Goal: Task Accomplishment & Management: Use online tool/utility

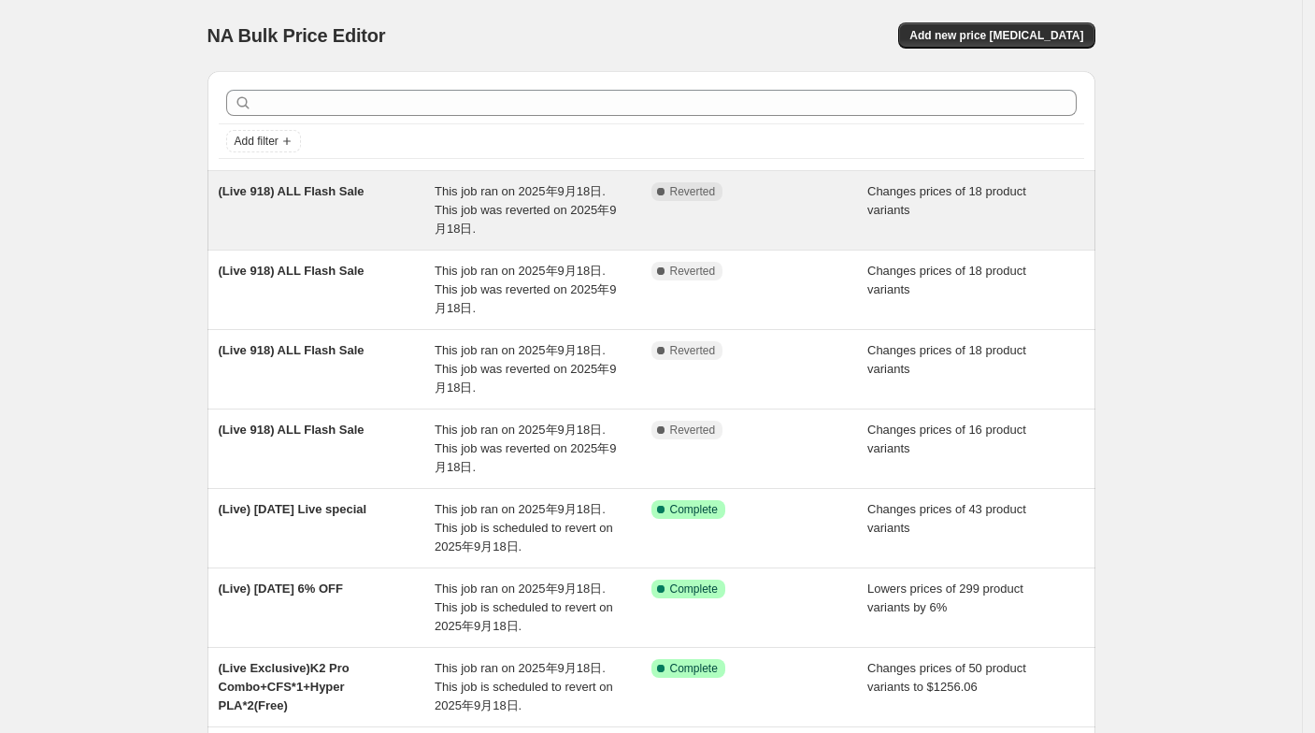
click at [354, 228] on div "(Live 918) ALL Flash Sale" at bounding box center [327, 210] width 217 height 56
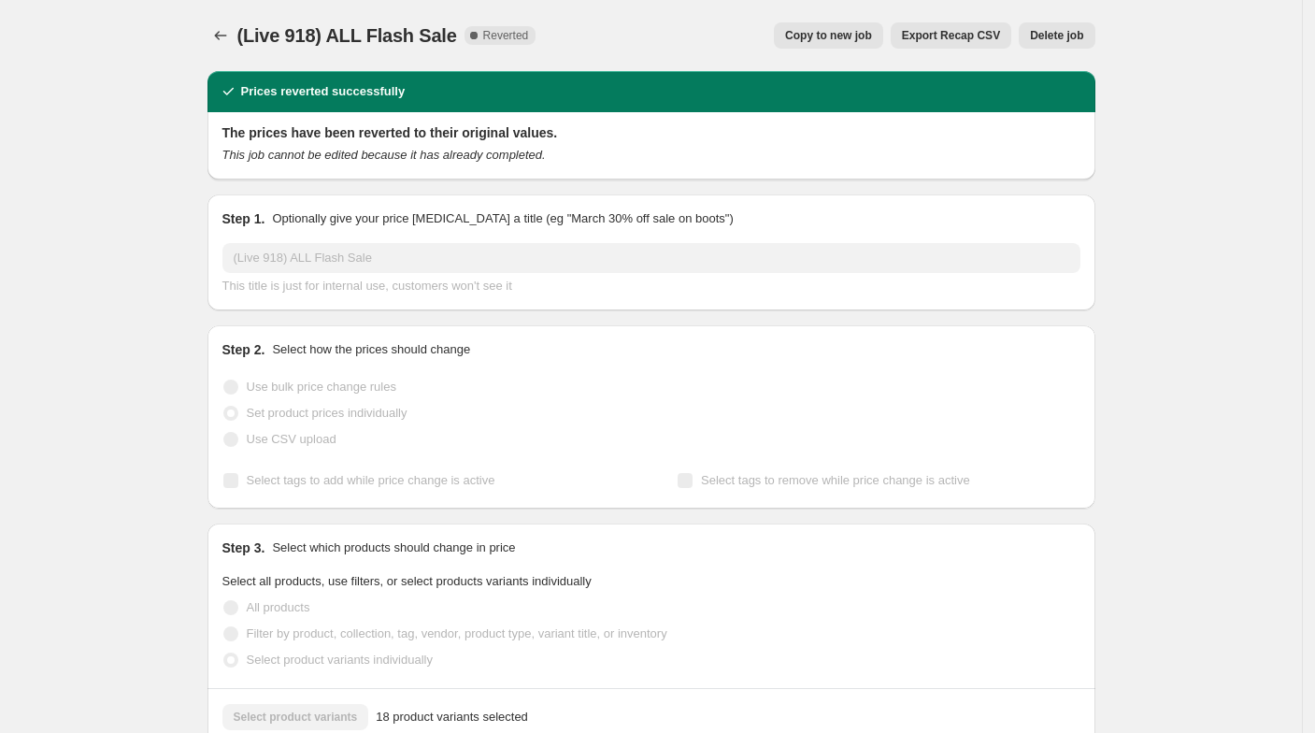
click at [860, 48] on button "Copy to new job" at bounding box center [828, 35] width 109 height 26
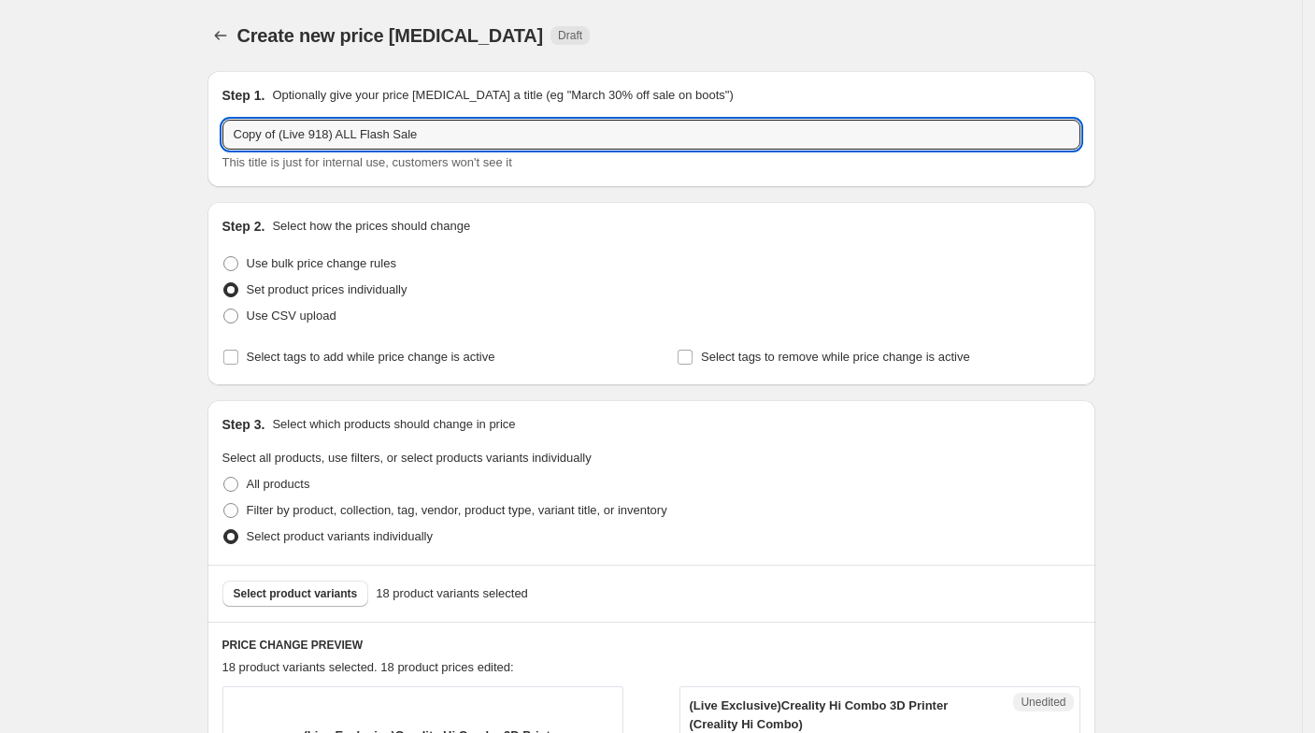
drag, startPoint x: 280, startPoint y: 132, endPoint x: 208, endPoint y: 135, distance: 72.0
click at [221, 139] on div "Step 1. Optionally give your price change job a title (eg "March 30% off sale o…" at bounding box center [651, 129] width 888 height 116
type input "(Live 918) ALL Flash Sale"
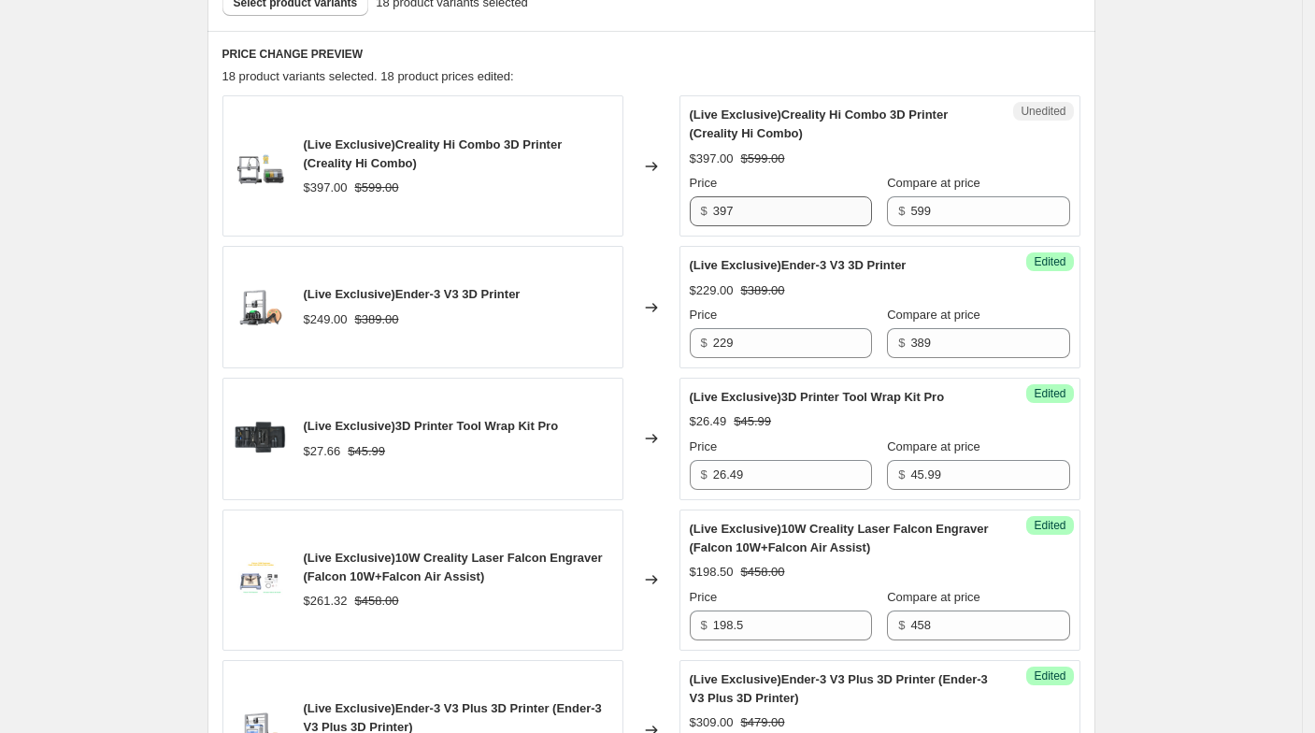
scroll to position [622, 0]
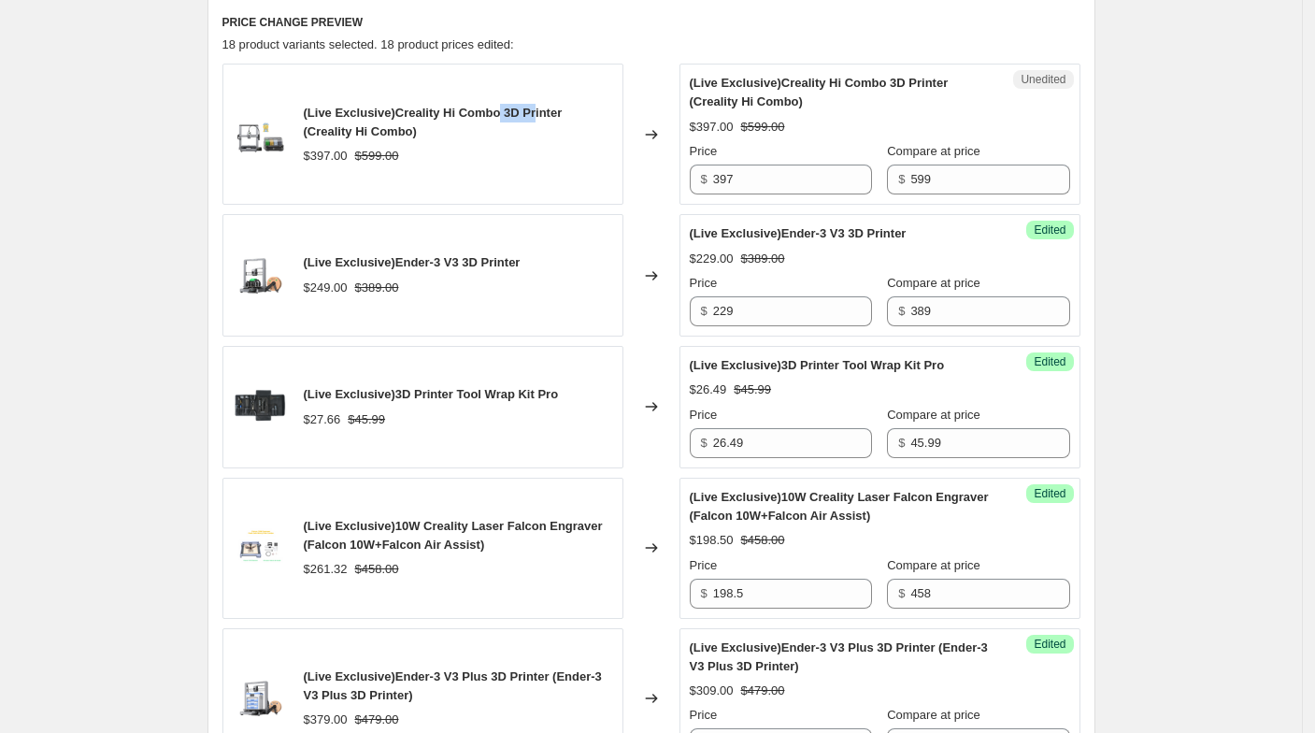
drag, startPoint x: 512, startPoint y: 107, endPoint x: 532, endPoint y: 107, distance: 19.6
click at [532, 107] on span "(Live Exclusive)Creality Hi Combo 3D Printer (Creality Hi Combo)" at bounding box center [433, 122] width 259 height 33
click at [731, 97] on span "(Live Exclusive)Creality Hi Combo 3D Printer (Creality Hi Combo)" at bounding box center [819, 92] width 259 height 33
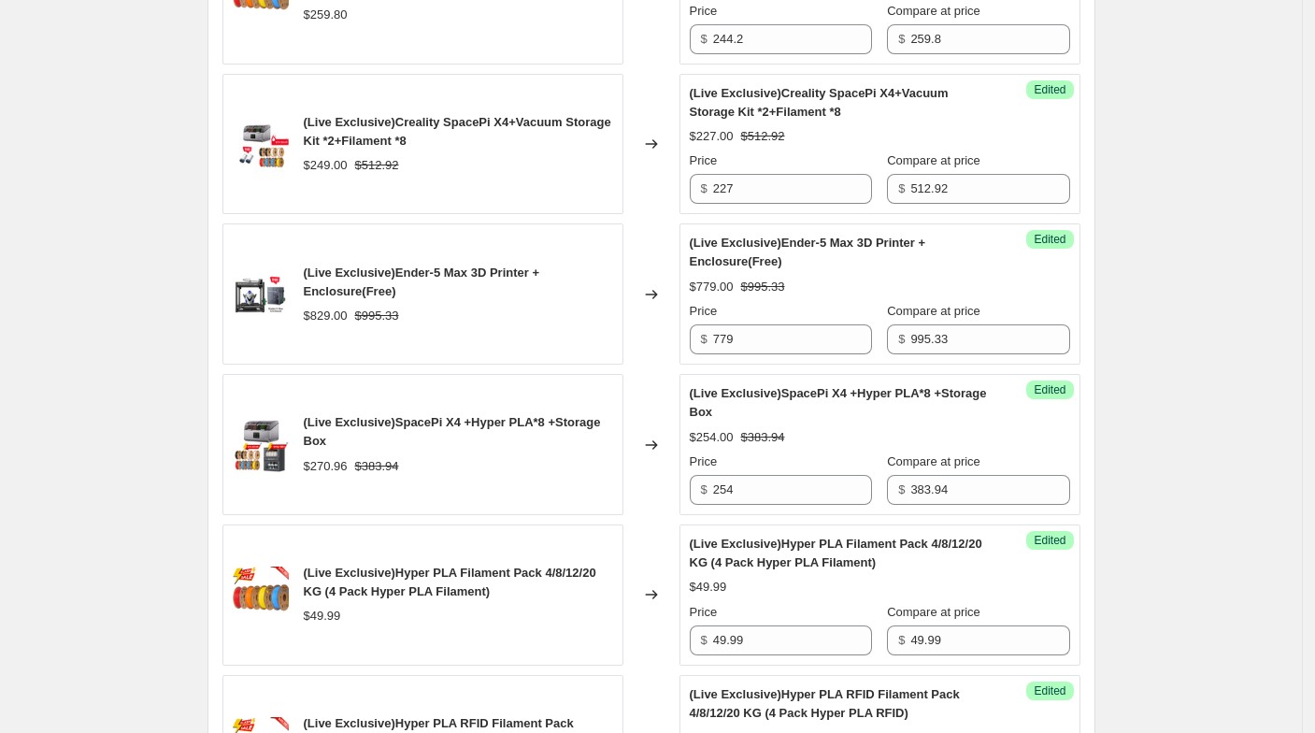
scroll to position [2963, 0]
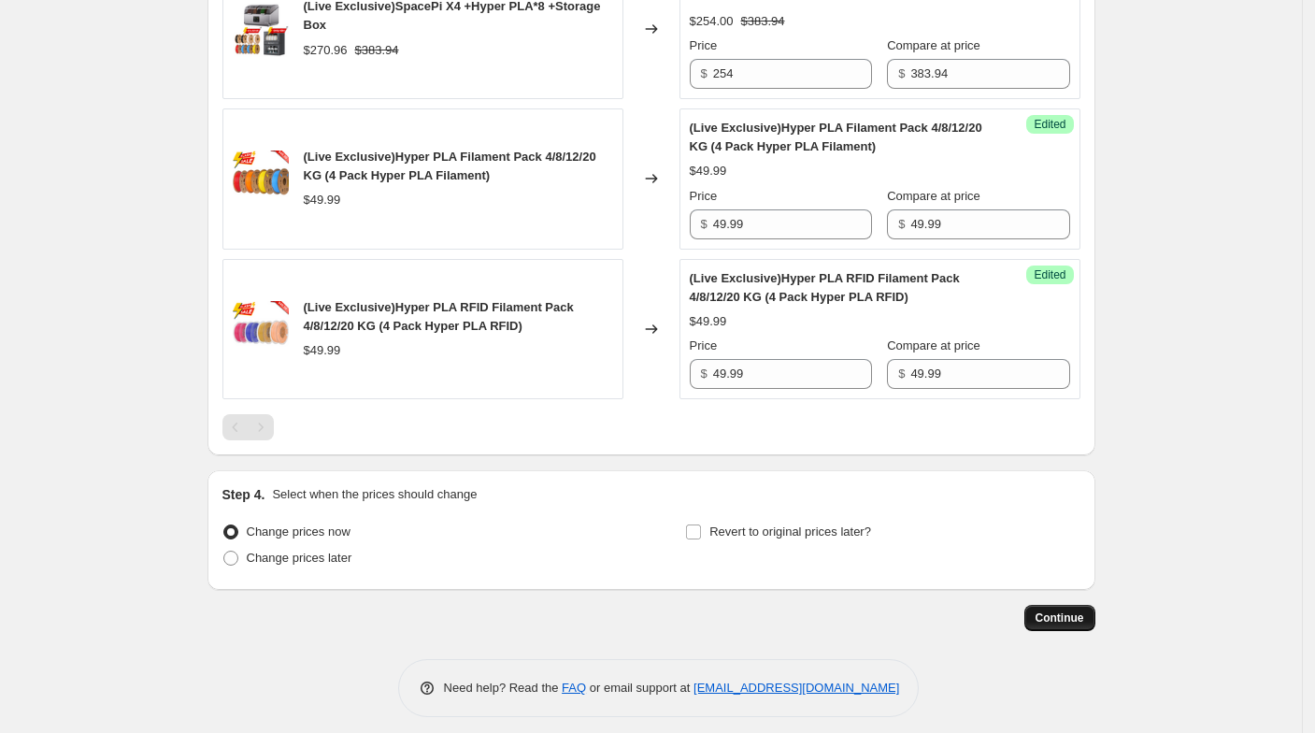
click at [1062, 605] on button "Continue" at bounding box center [1059, 618] width 71 height 26
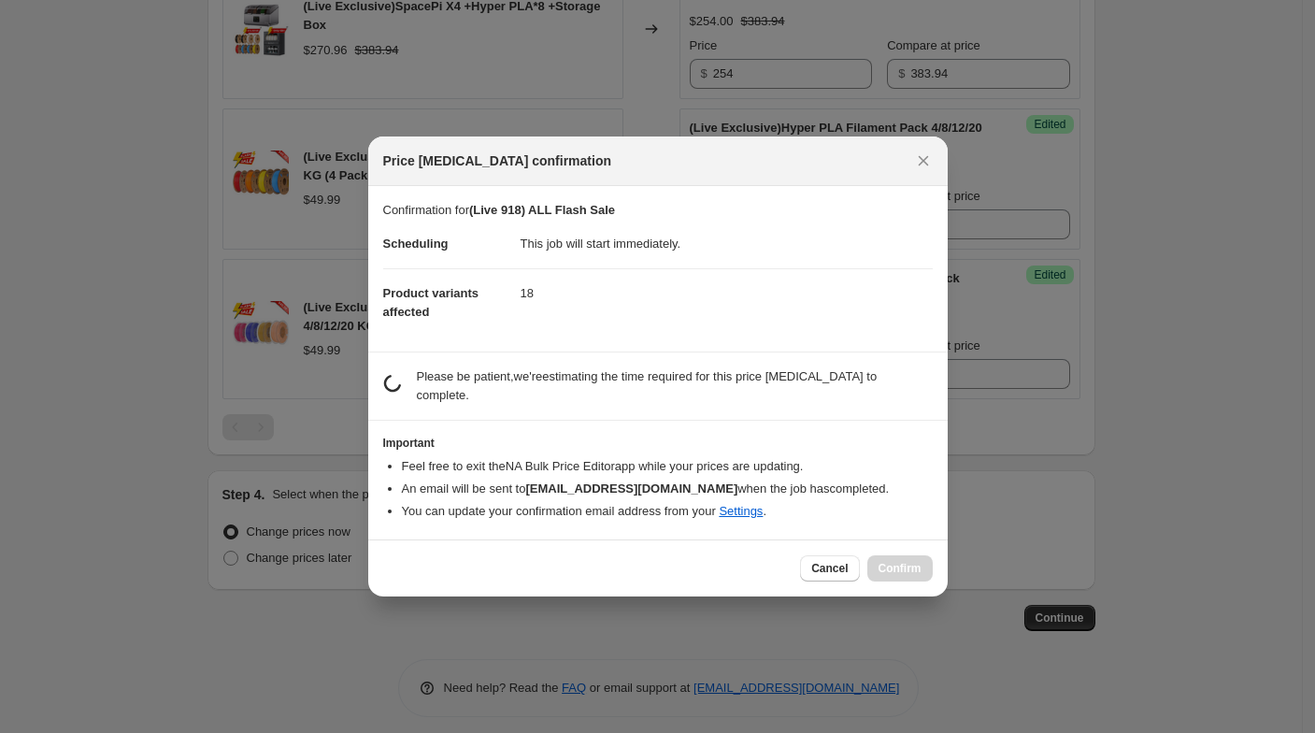
scroll to position [0, 0]
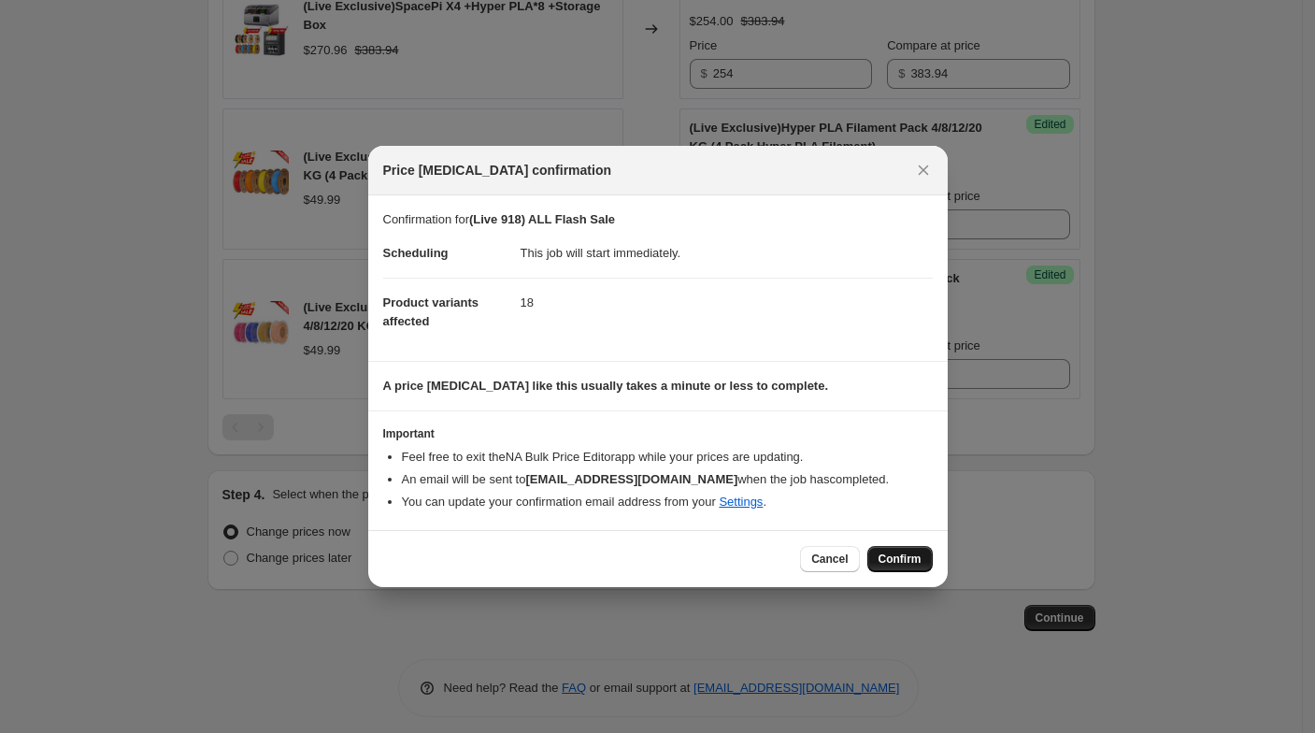
click at [913, 569] on button "Confirm" at bounding box center [899, 559] width 65 height 26
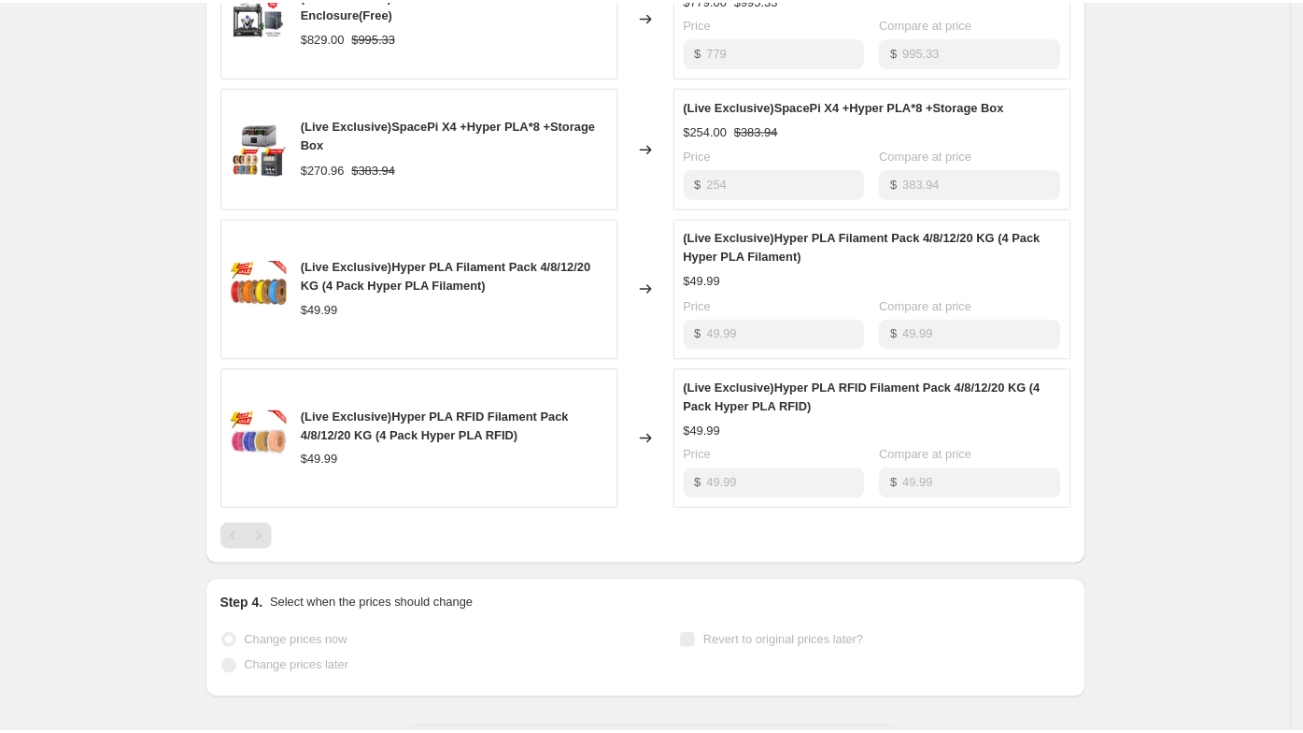
scroll to position [2963, 0]
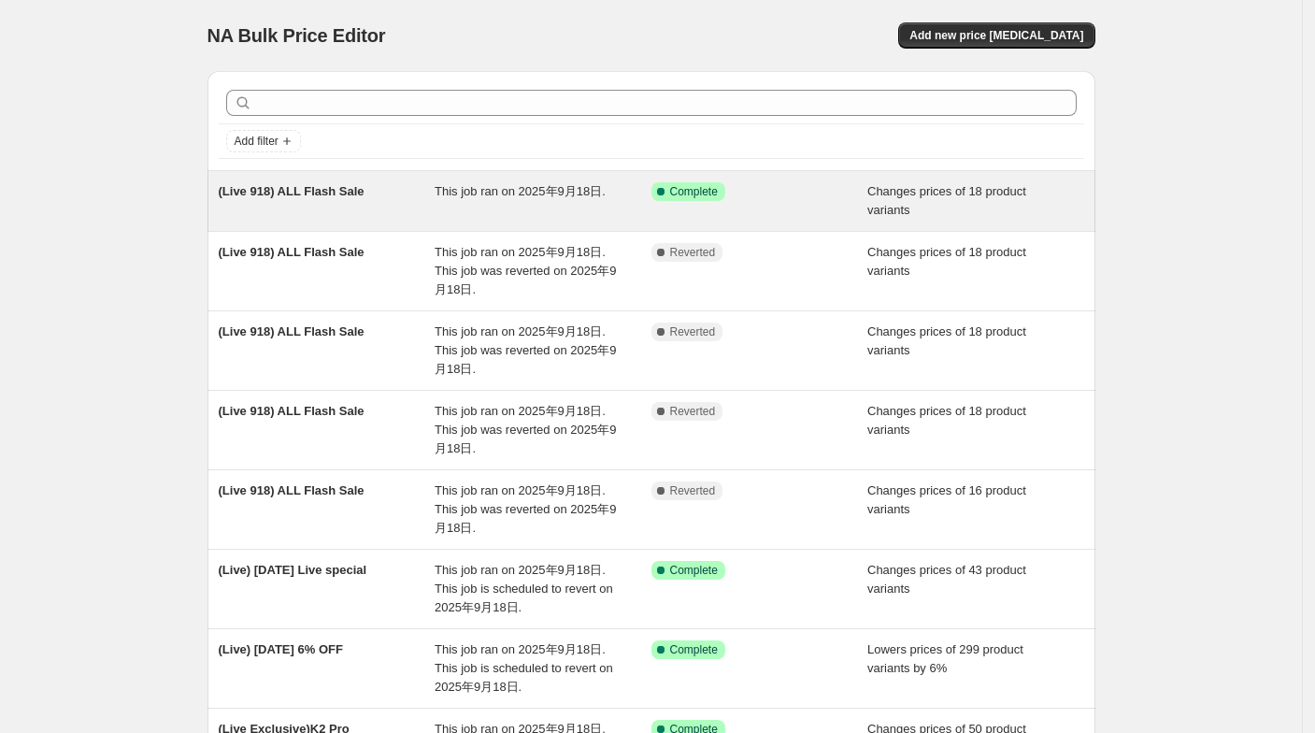
click at [394, 182] on div "(Live 918) ALL Flash Sale" at bounding box center [327, 200] width 217 height 37
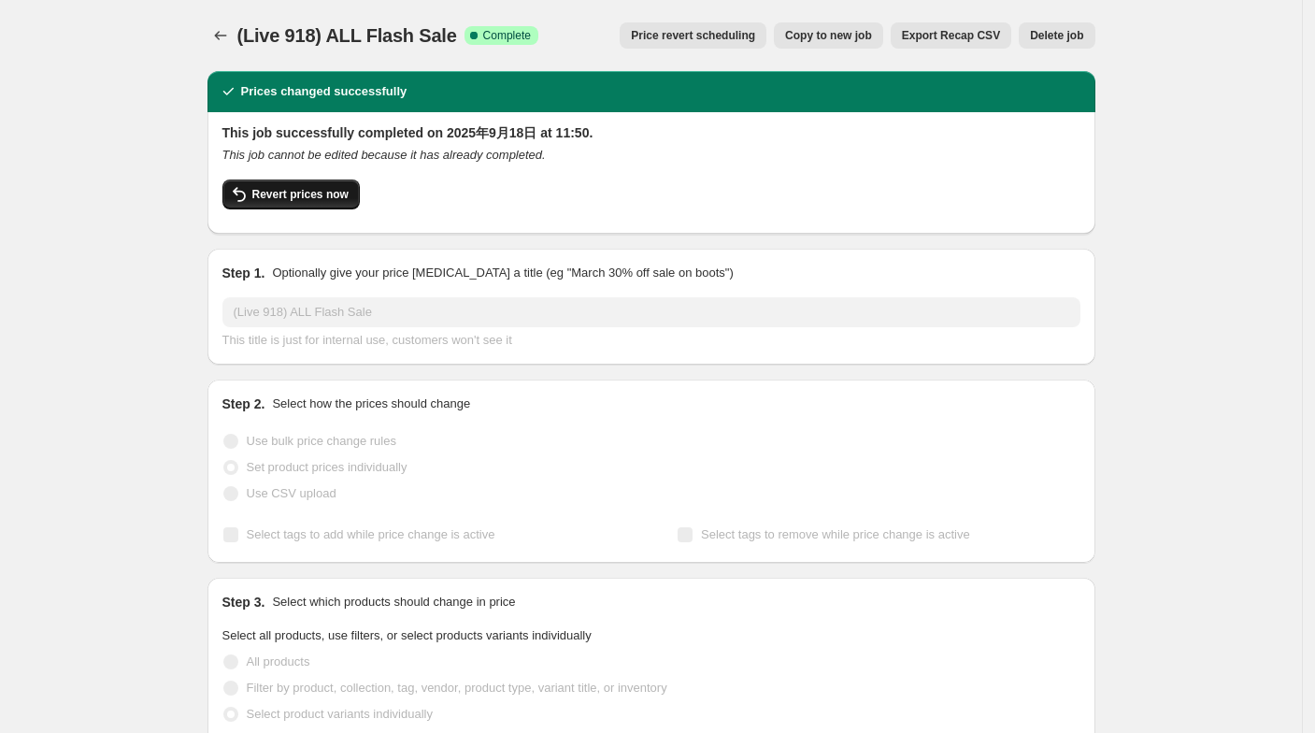
click at [305, 188] on span "Revert prices now" at bounding box center [300, 194] width 96 height 15
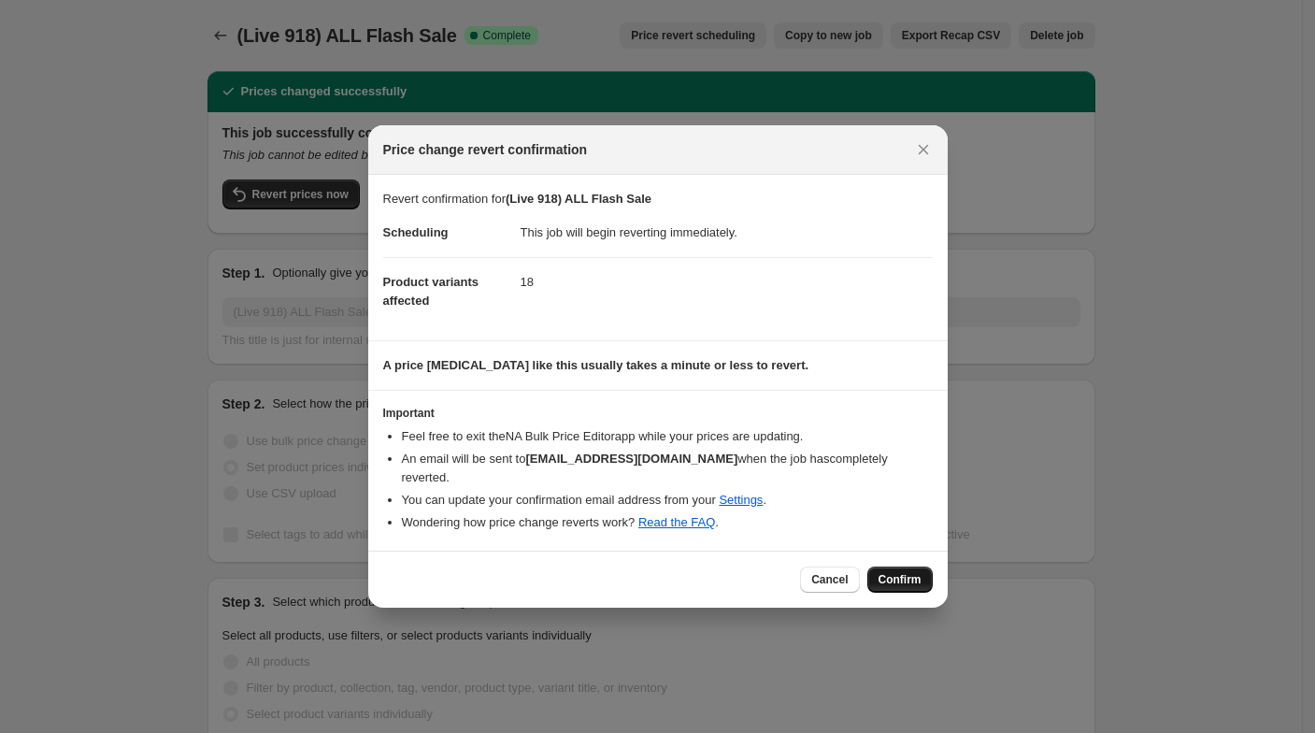
click at [900, 572] on span "Confirm" at bounding box center [899, 579] width 43 height 15
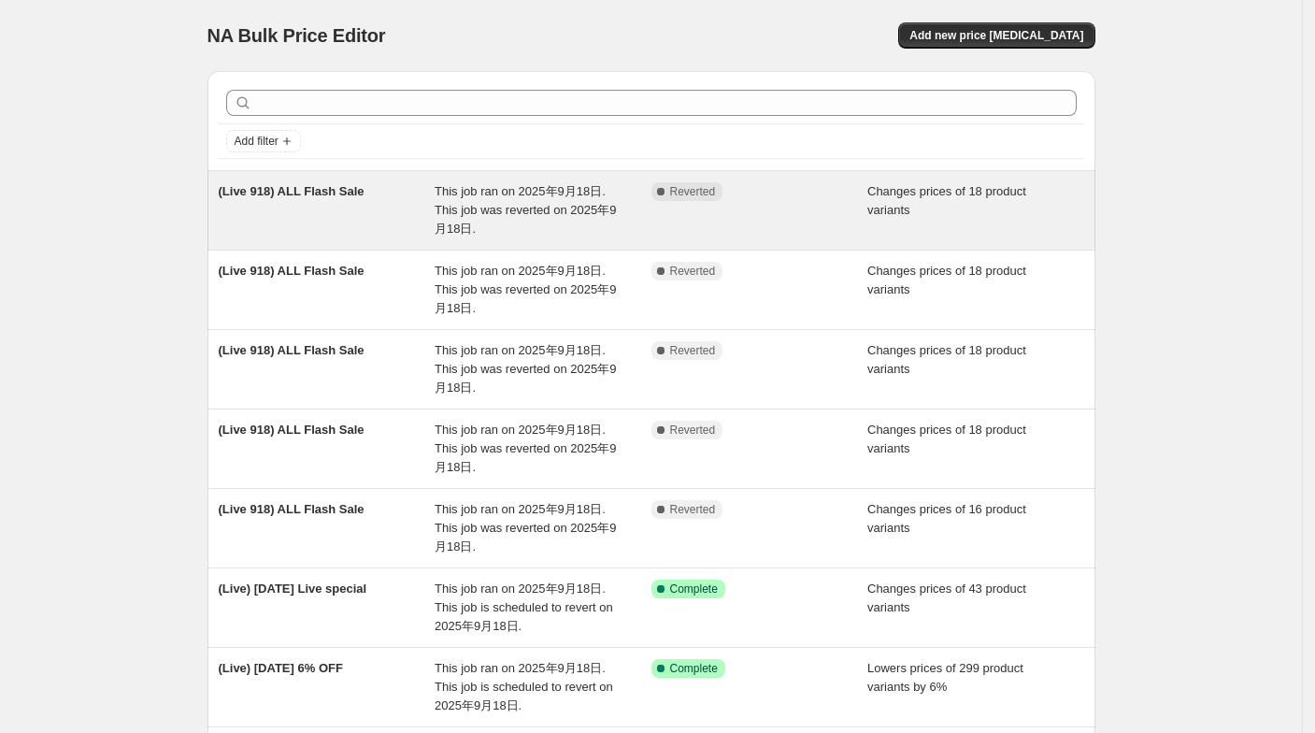
click at [326, 214] on div "(Live 918) ALL Flash Sale" at bounding box center [327, 210] width 217 height 56
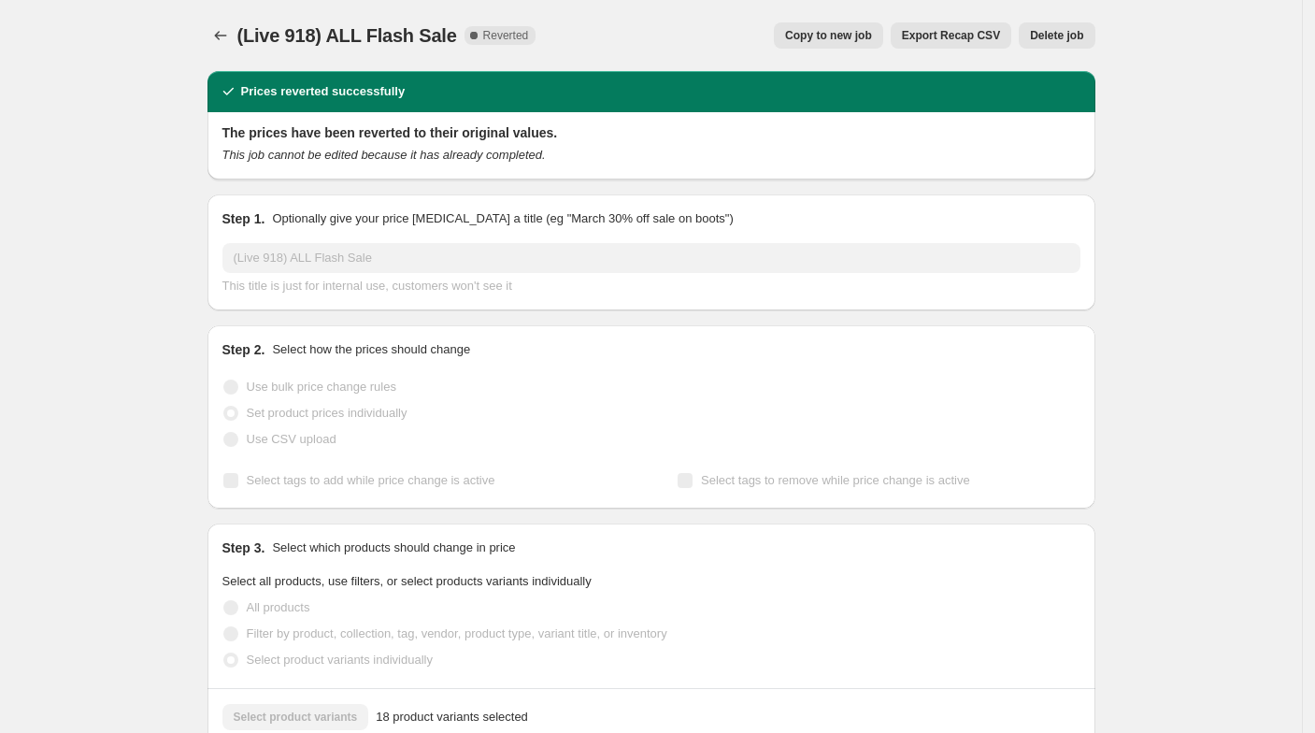
click at [825, 37] on span "Copy to new job" at bounding box center [828, 35] width 87 height 15
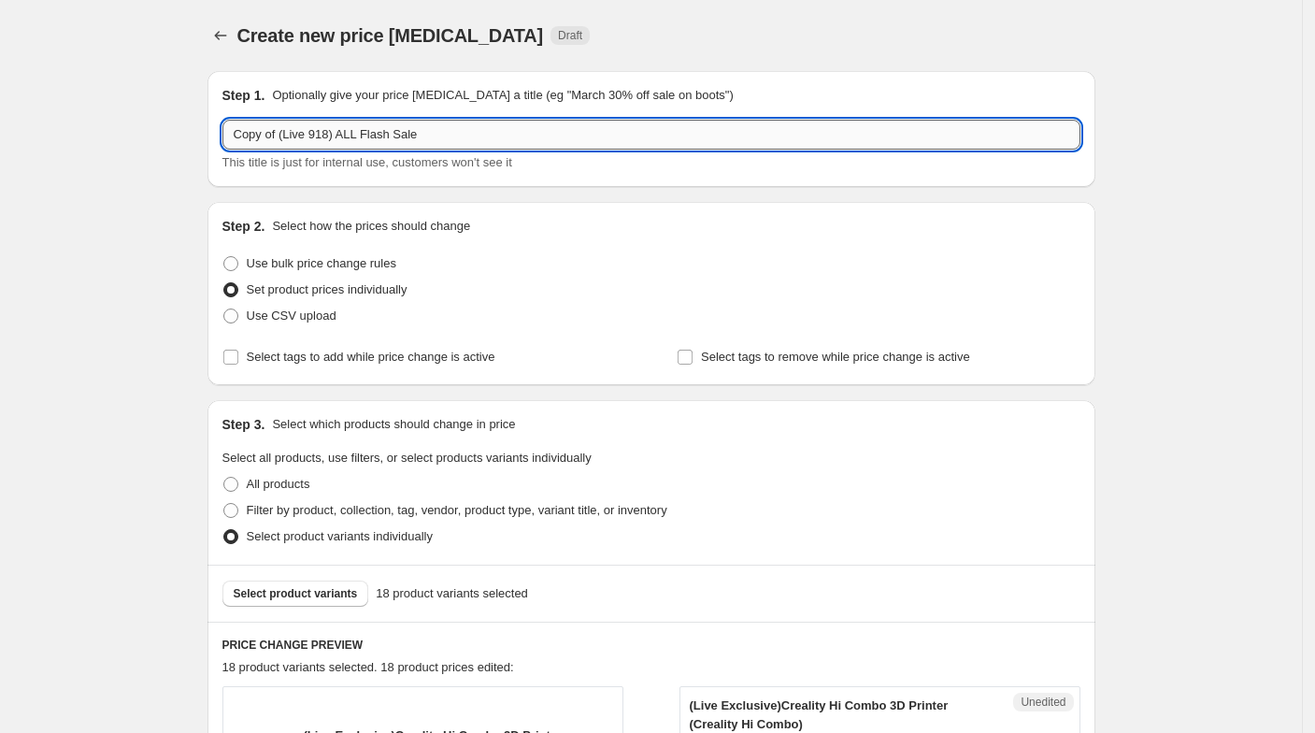
click at [280, 131] on input "Copy of (Live 918) ALL Flash Sale" at bounding box center [651, 135] width 858 height 30
drag, startPoint x: 284, startPoint y: 131, endPoint x: 190, endPoint y: 131, distance: 94.4
type input "(Live 918) ALL Flash Sale"
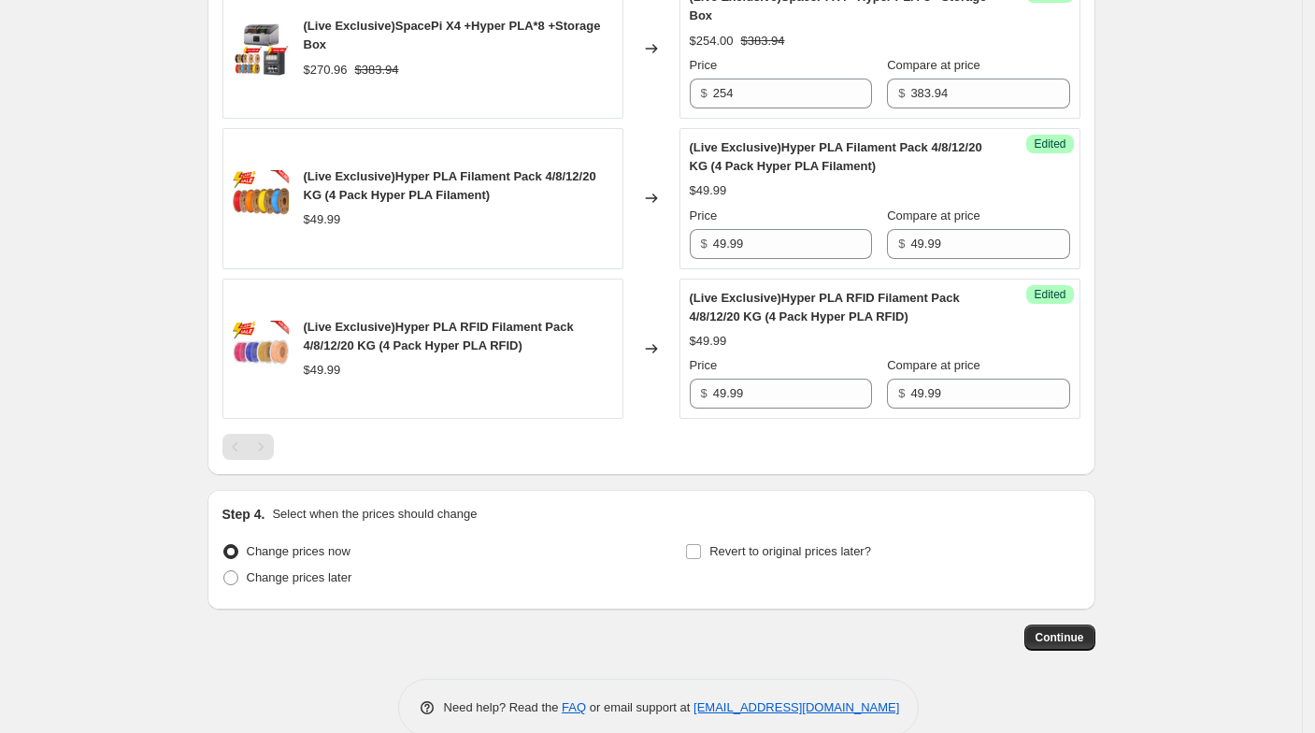
scroll to position [2963, 0]
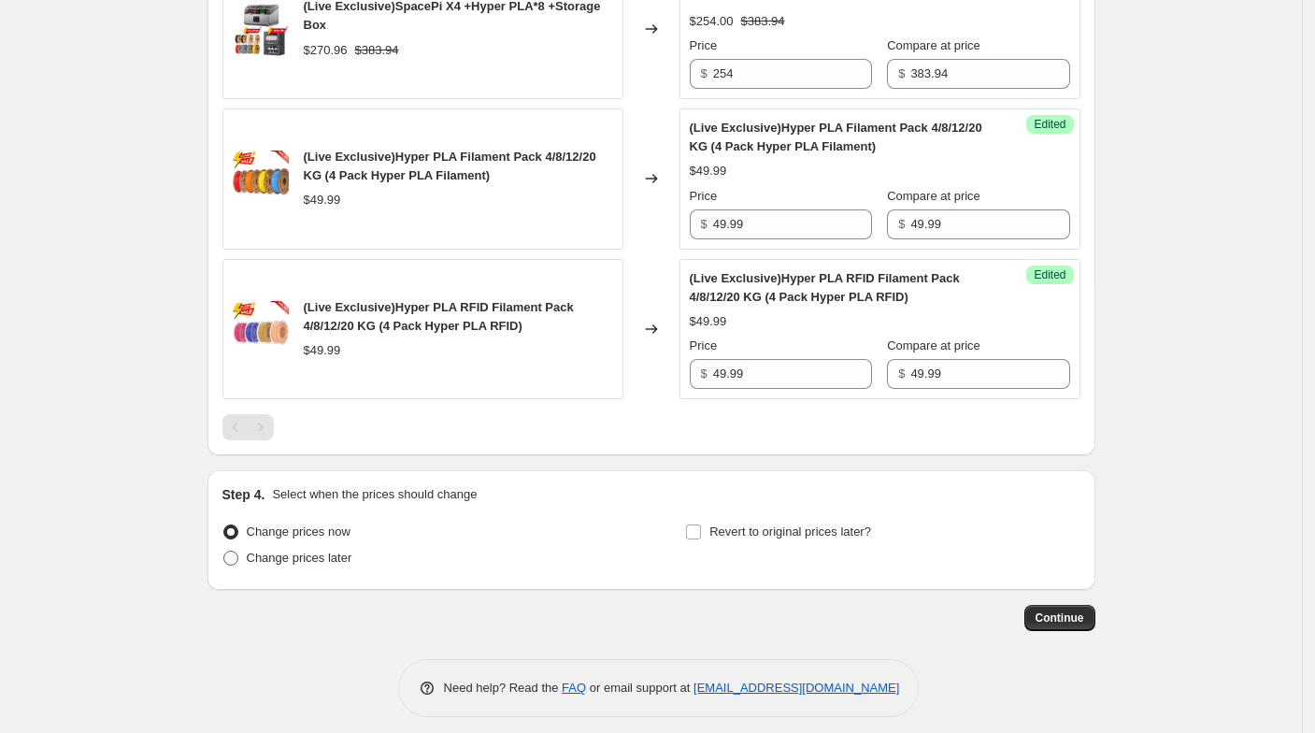
click at [299, 550] on span "Change prices later" at bounding box center [300, 557] width 106 height 14
click at [224, 550] on input "Change prices later" at bounding box center [223, 550] width 1 height 1
radio input "true"
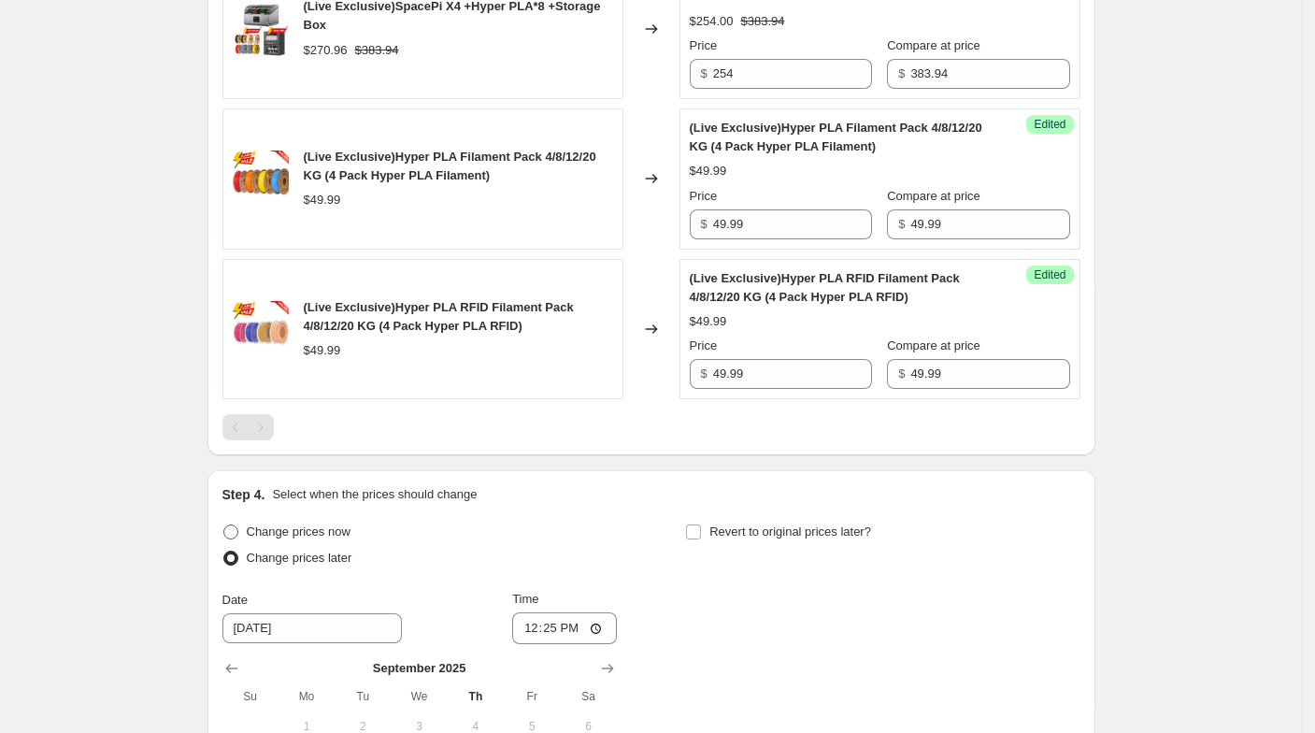
click at [344, 524] on span "Change prices now" at bounding box center [299, 531] width 104 height 14
click at [224, 524] on input "Change prices now" at bounding box center [223, 524] width 1 height 1
radio input "true"
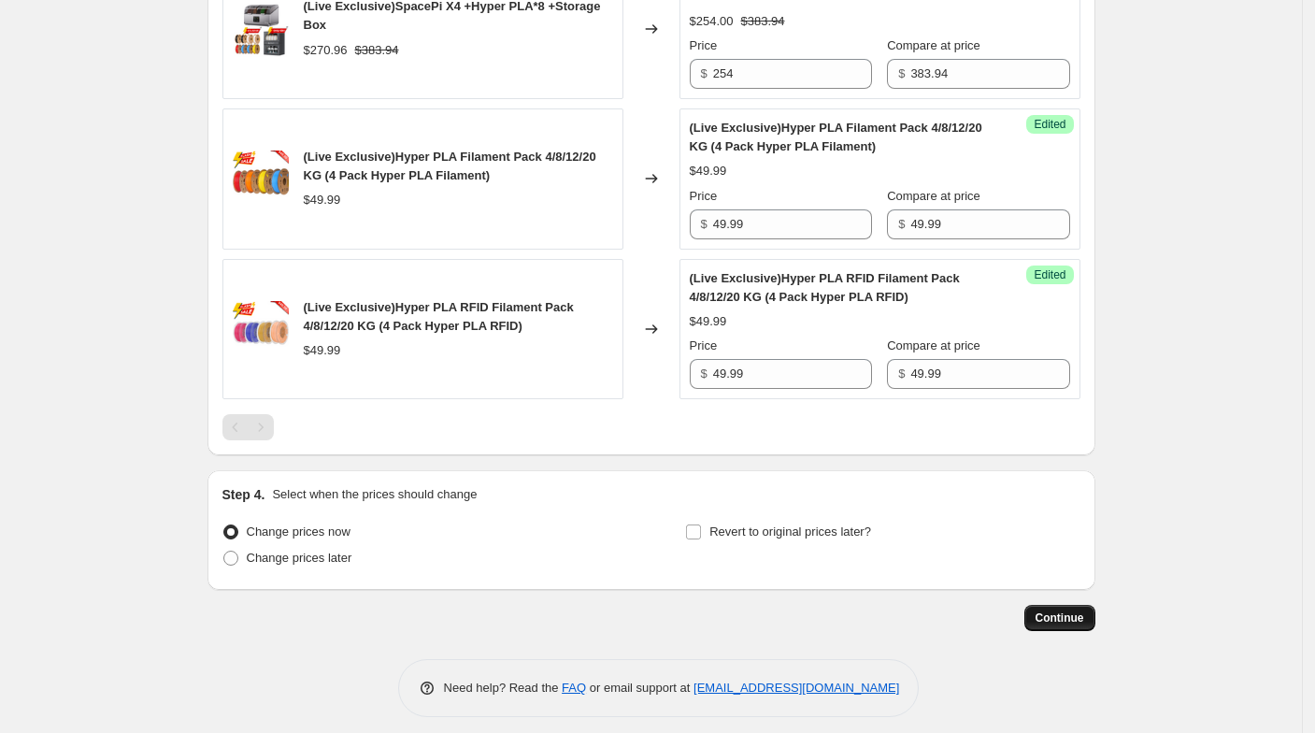
click at [1054, 605] on button "Continue" at bounding box center [1059, 618] width 71 height 26
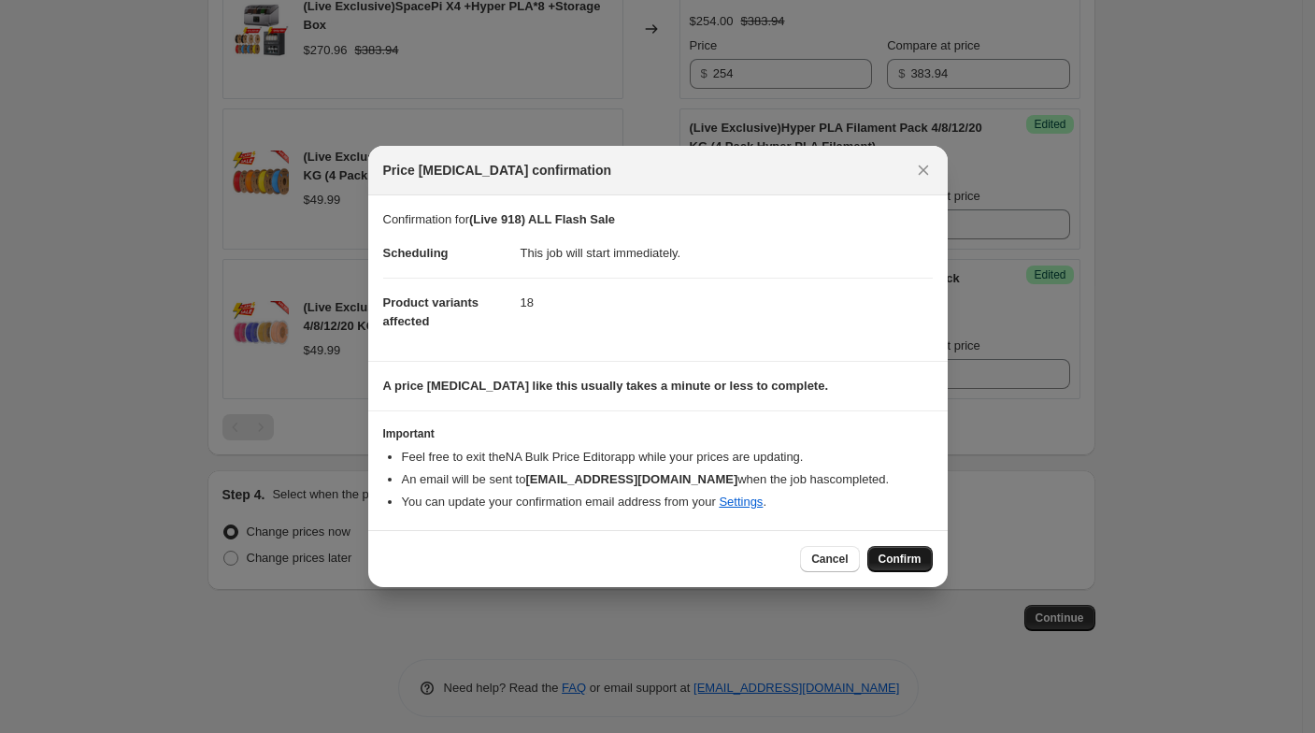
click at [883, 547] on button "Confirm" at bounding box center [899, 559] width 65 height 26
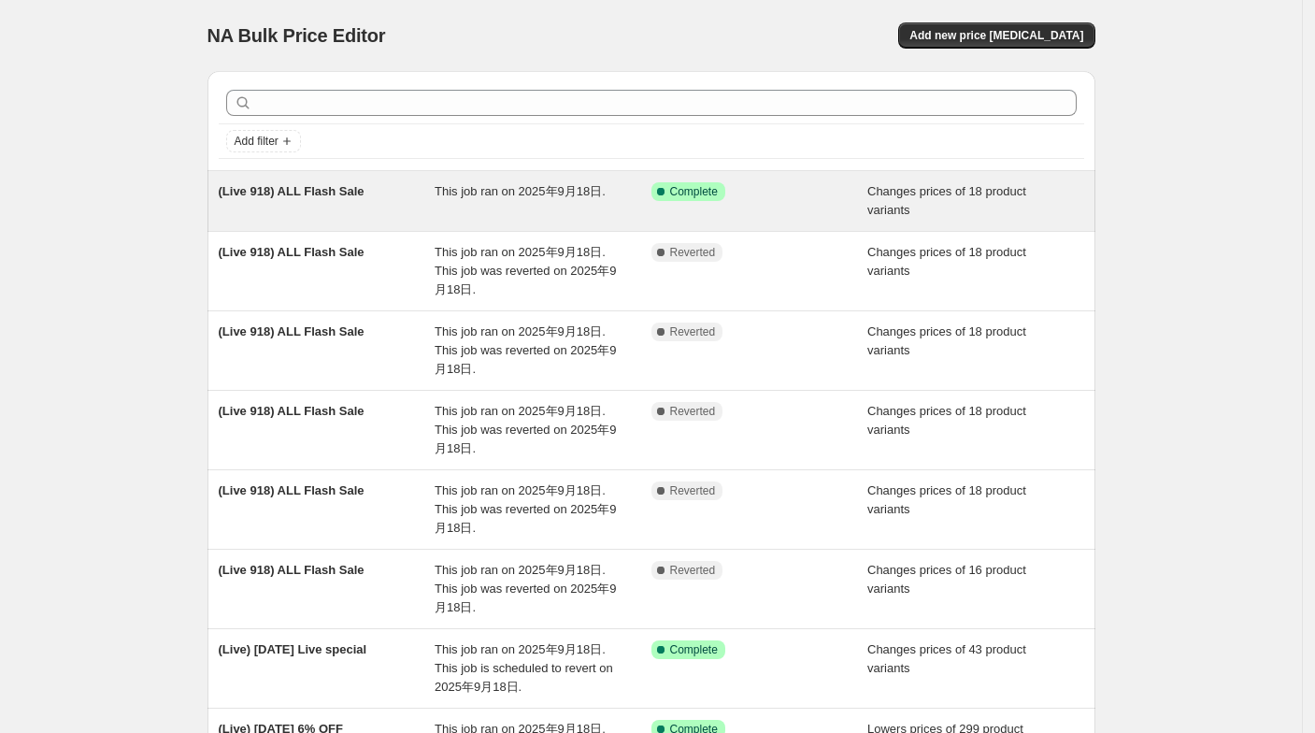
click at [434, 207] on div "(Live 918) ALL Flash Sale" at bounding box center [327, 200] width 217 height 37
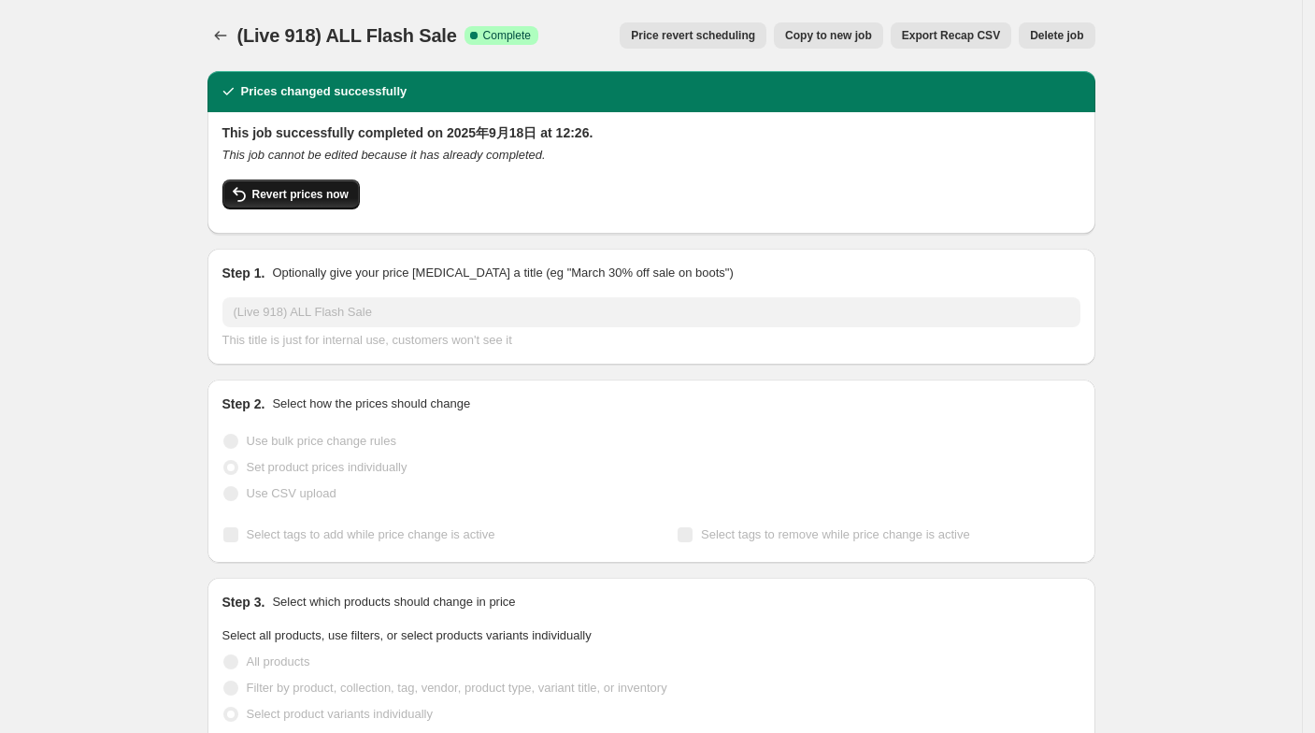
click at [320, 195] on span "Revert prices now" at bounding box center [300, 194] width 96 height 15
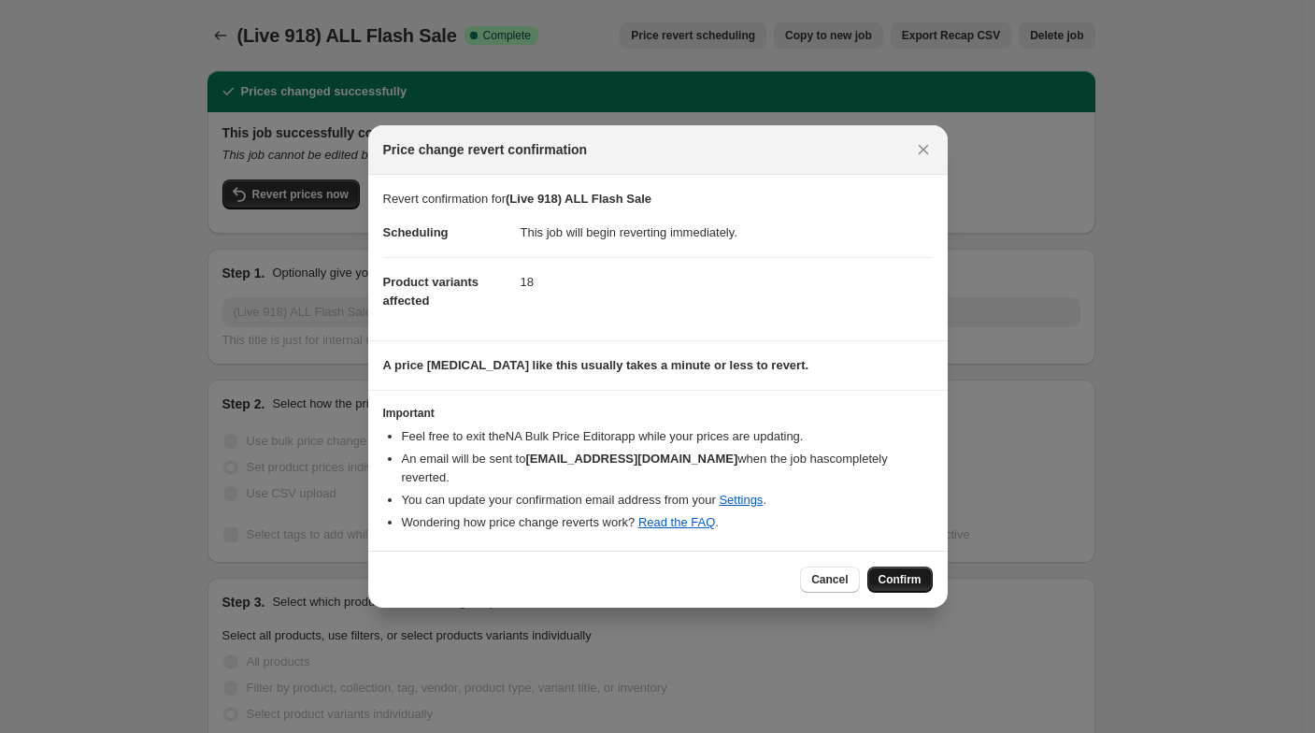
click at [896, 572] on span "Confirm" at bounding box center [899, 579] width 43 height 15
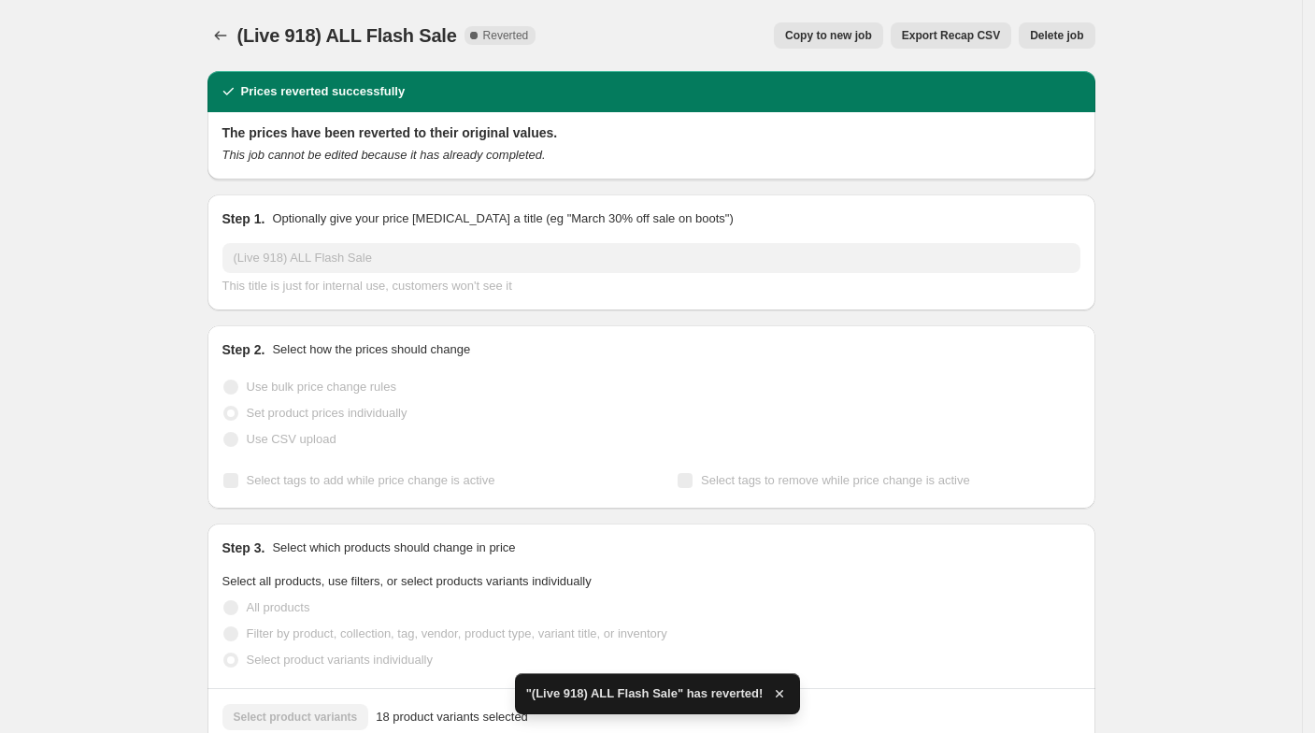
drag, startPoint x: 1271, startPoint y: 406, endPoint x: 1257, endPoint y: 400, distance: 15.5
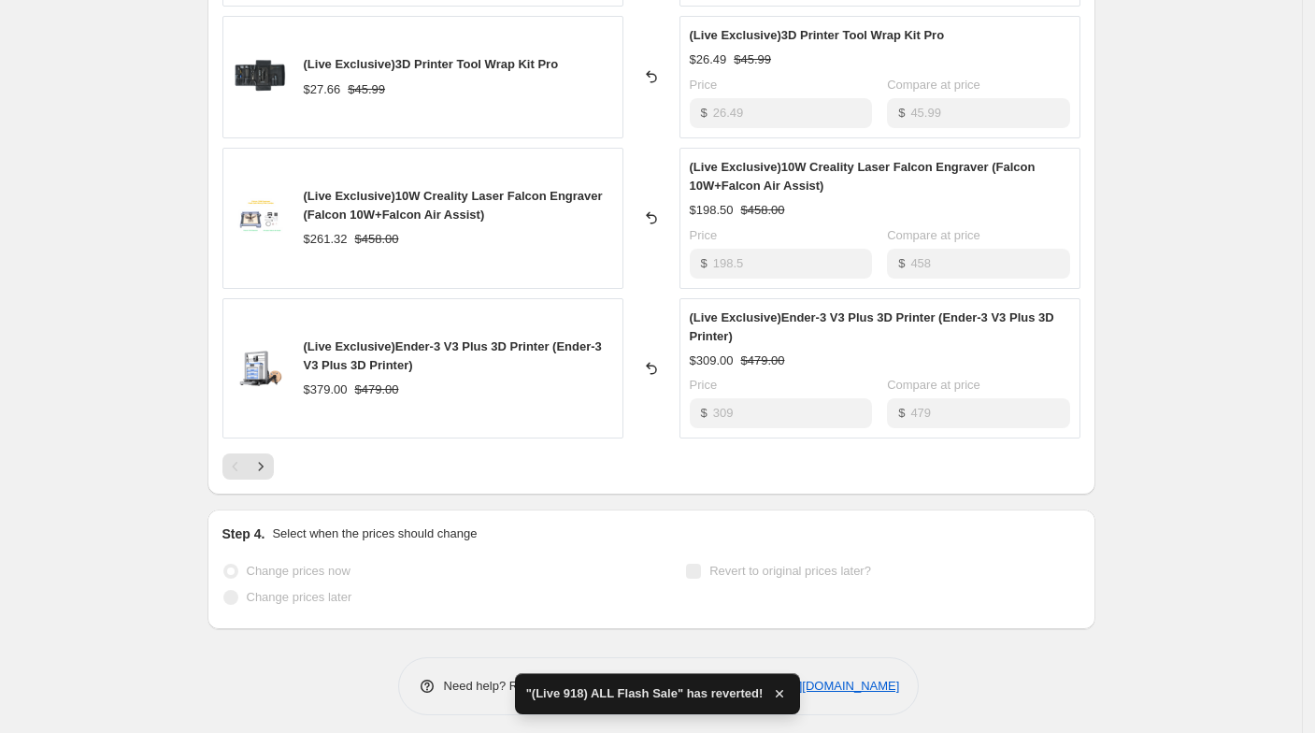
scroll to position [1062, 0]
